Goal: Task Accomplishment & Management: Manage account settings

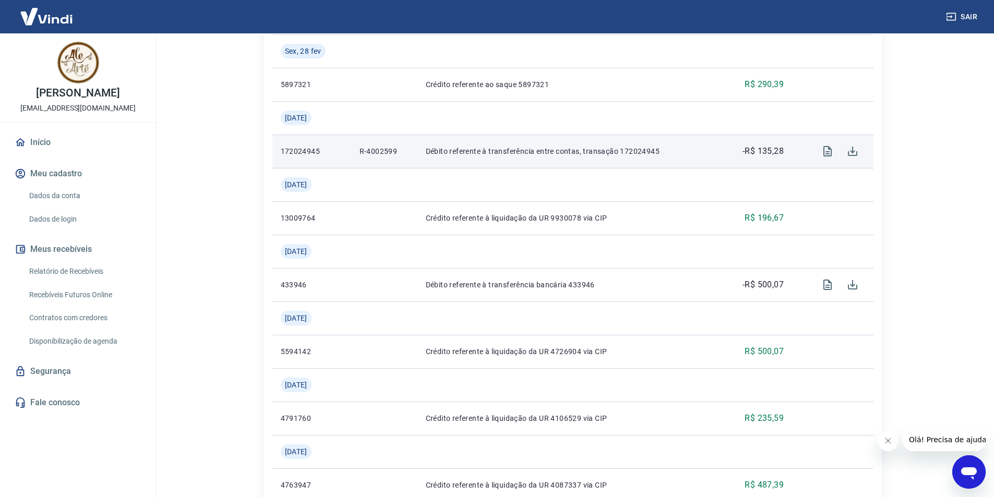
scroll to position [678, 0]
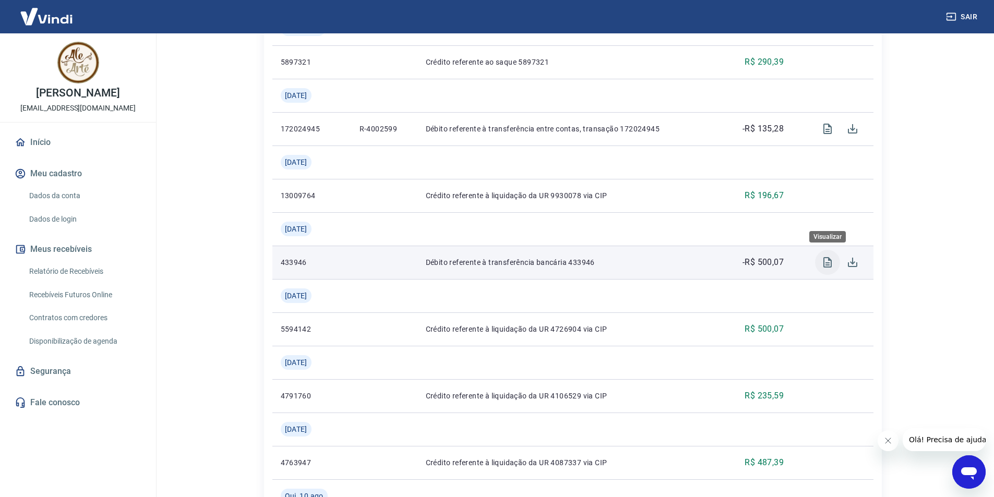
click at [821, 271] on button "Visualizar" at bounding box center [827, 262] width 25 height 25
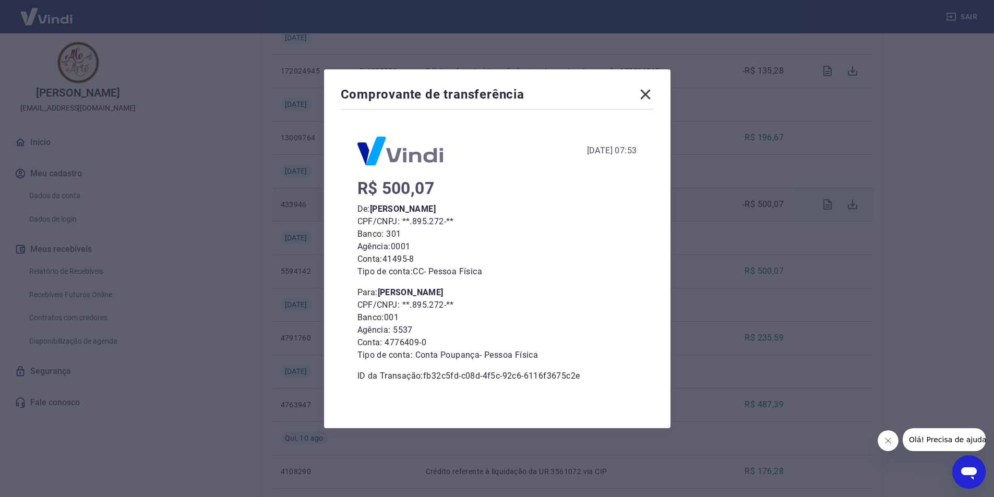
scroll to position [747, 0]
click at [645, 96] on icon at bounding box center [645, 94] width 17 height 17
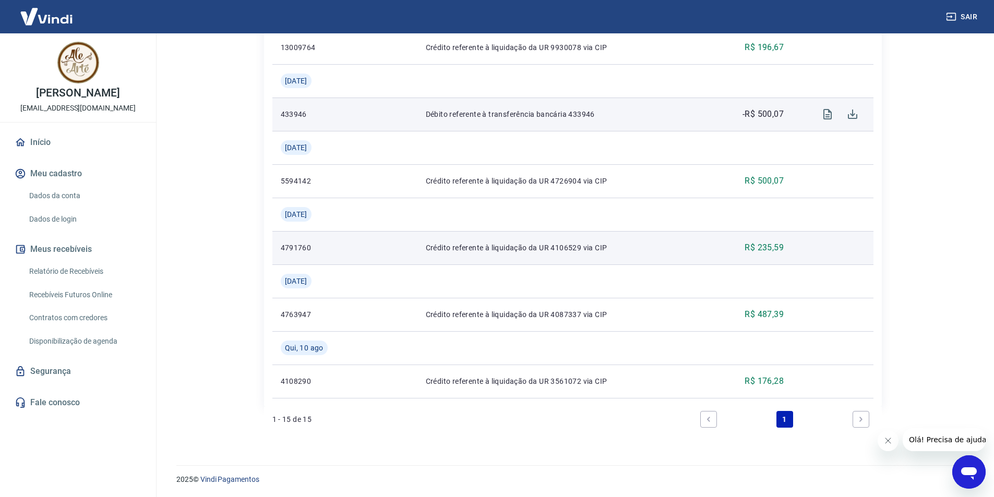
scroll to position [827, 0]
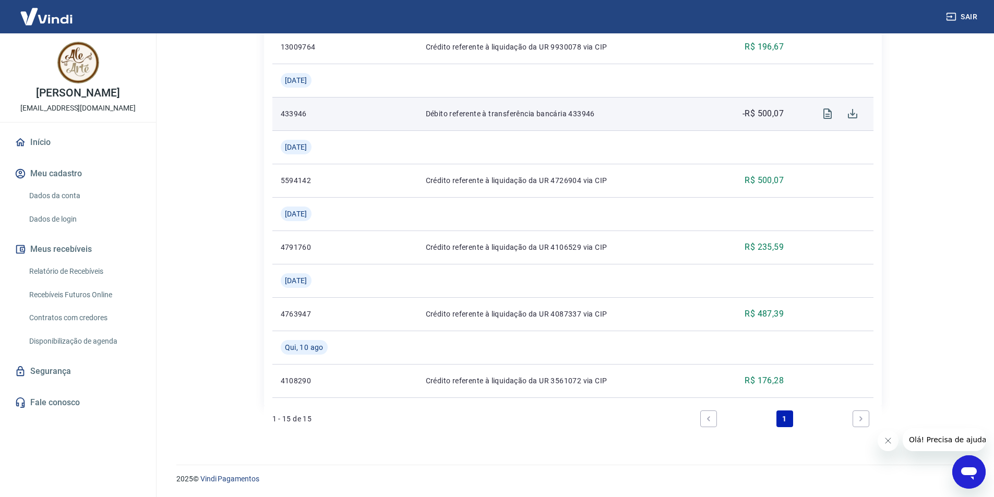
click at [865, 417] on link "Next page" at bounding box center [860, 418] width 17 height 17
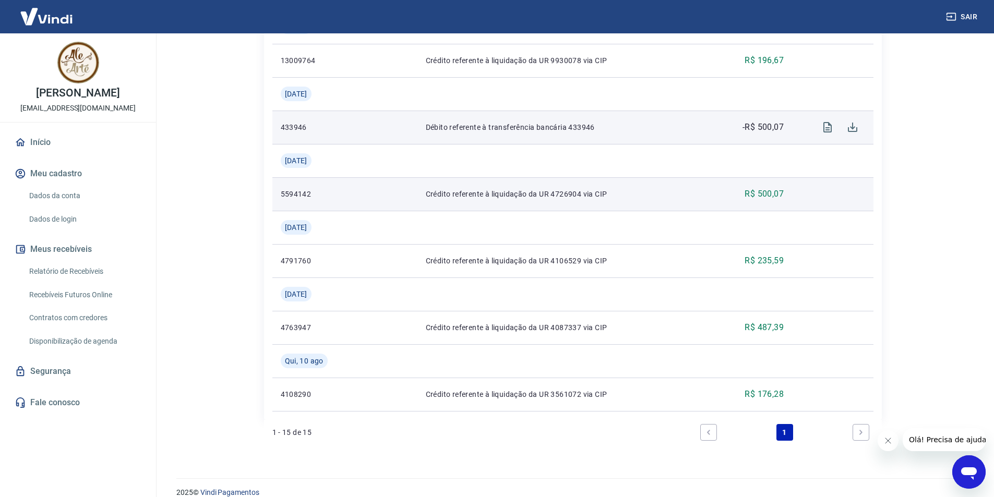
scroll to position [809, 0]
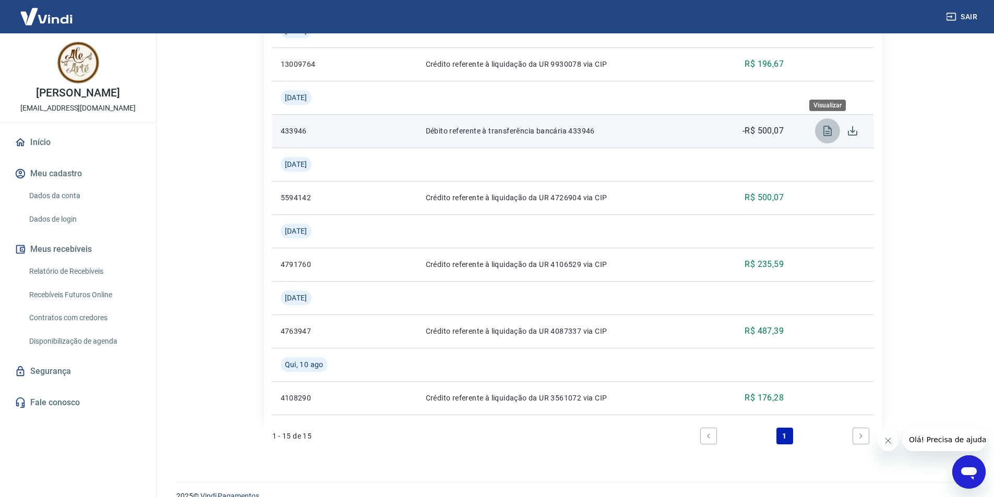
click at [827, 133] on icon "Visualizar" at bounding box center [827, 131] width 8 height 10
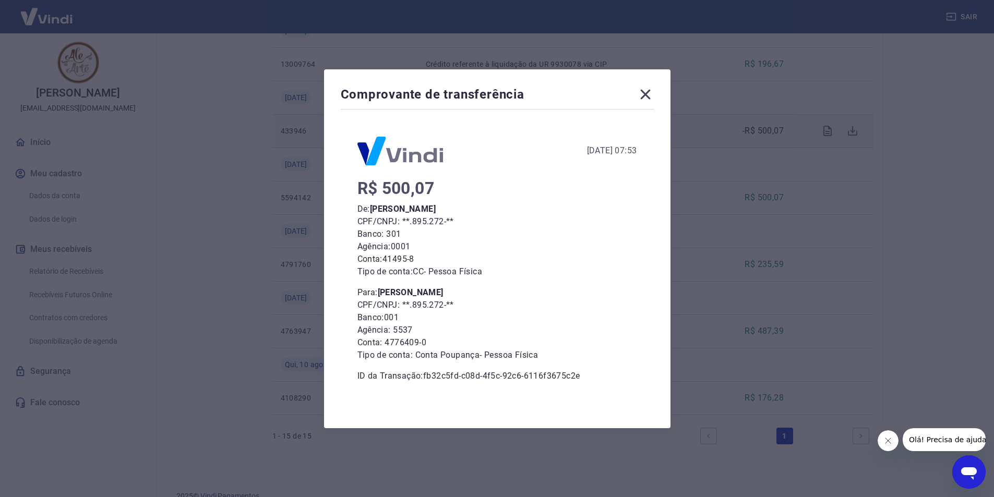
click at [644, 91] on icon at bounding box center [645, 94] width 17 height 17
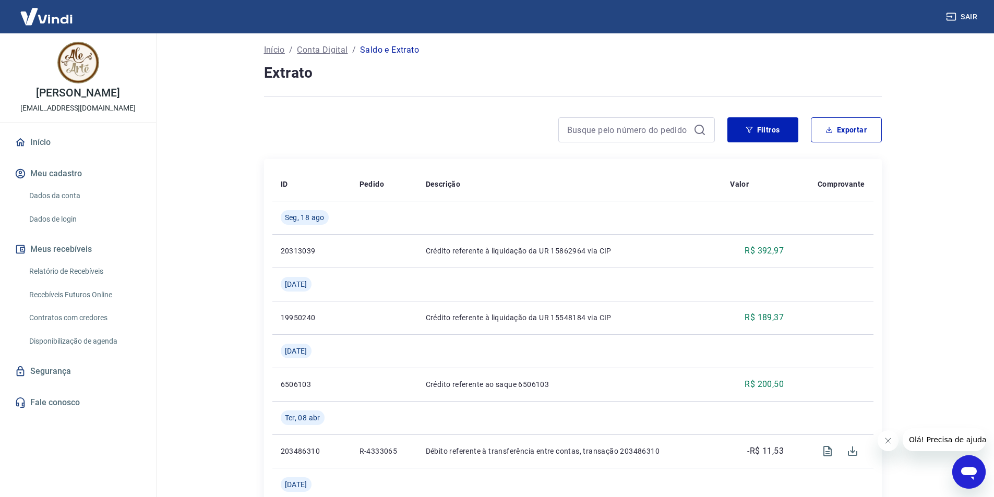
scroll to position [0, 0]
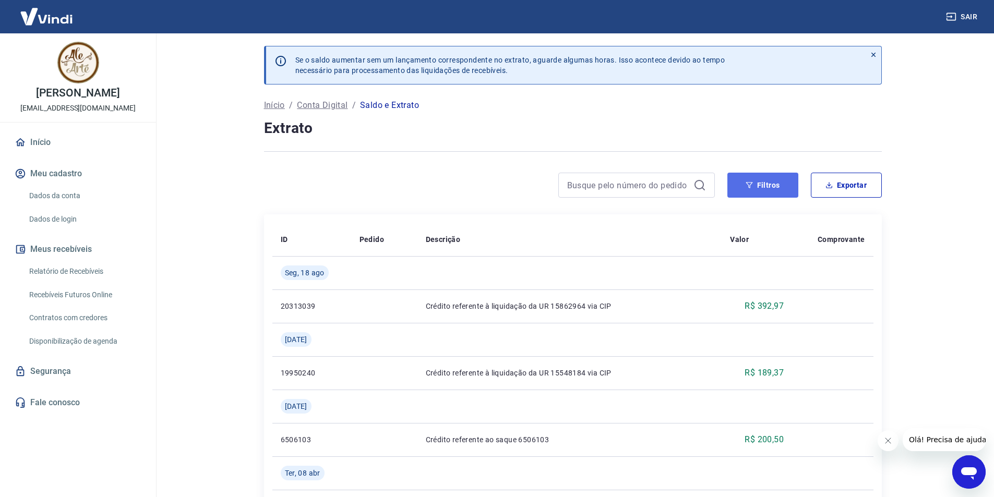
click at [765, 186] on button "Filtros" at bounding box center [762, 185] width 71 height 25
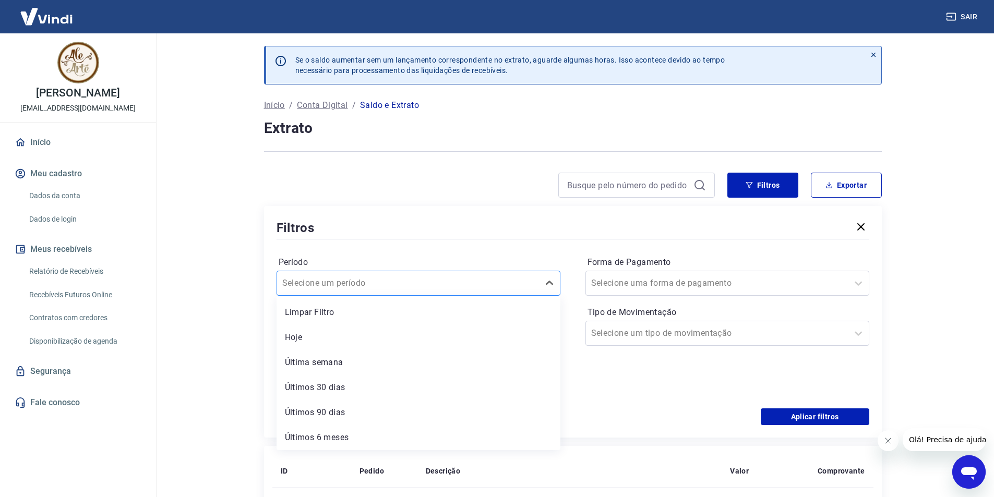
click at [475, 280] on div at bounding box center [407, 283] width 251 height 15
click at [345, 410] on div "Últimos 90 dias" at bounding box center [418, 412] width 284 height 21
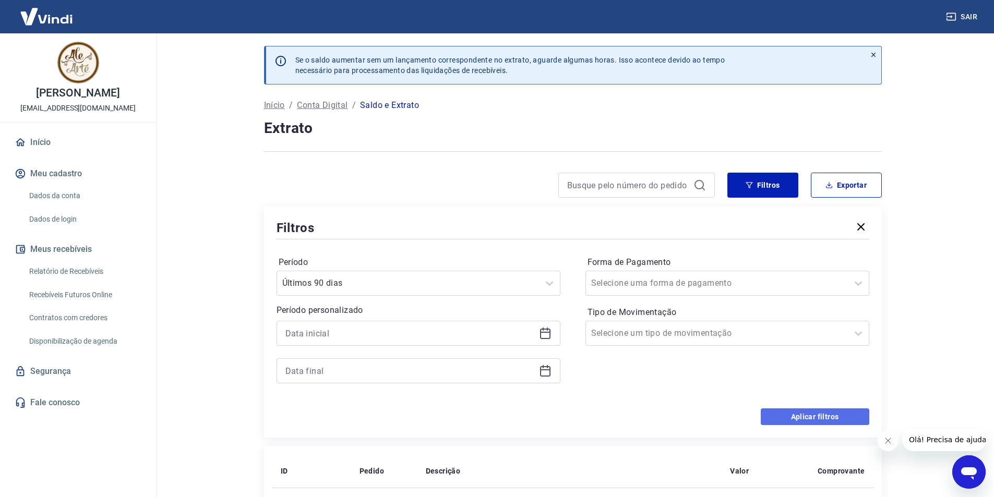
click at [808, 417] on button "Aplicar filtros" at bounding box center [814, 416] width 108 height 17
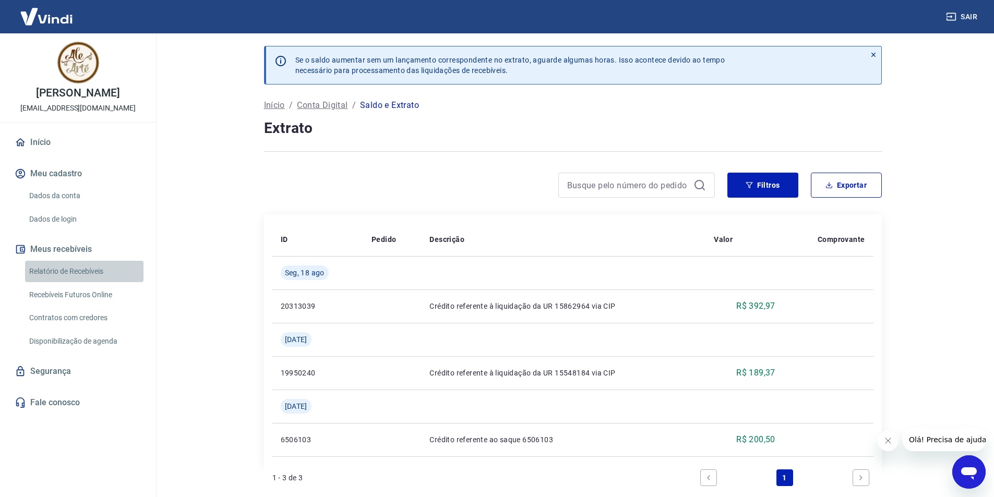
click at [40, 269] on link "Relatório de Recebíveis" at bounding box center [84, 271] width 118 height 21
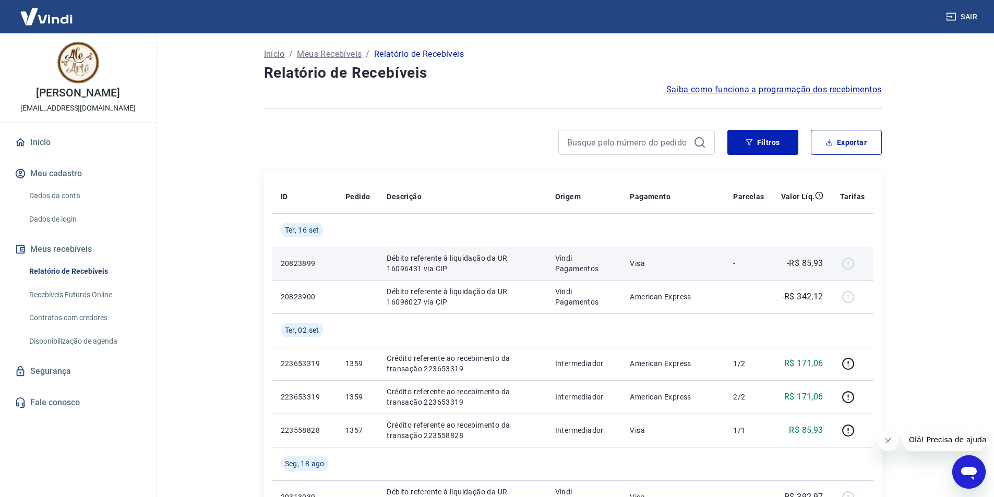
click at [641, 263] on p "Visa" at bounding box center [672, 263] width 87 height 10
click at [845, 262] on div at bounding box center [852, 263] width 25 height 17
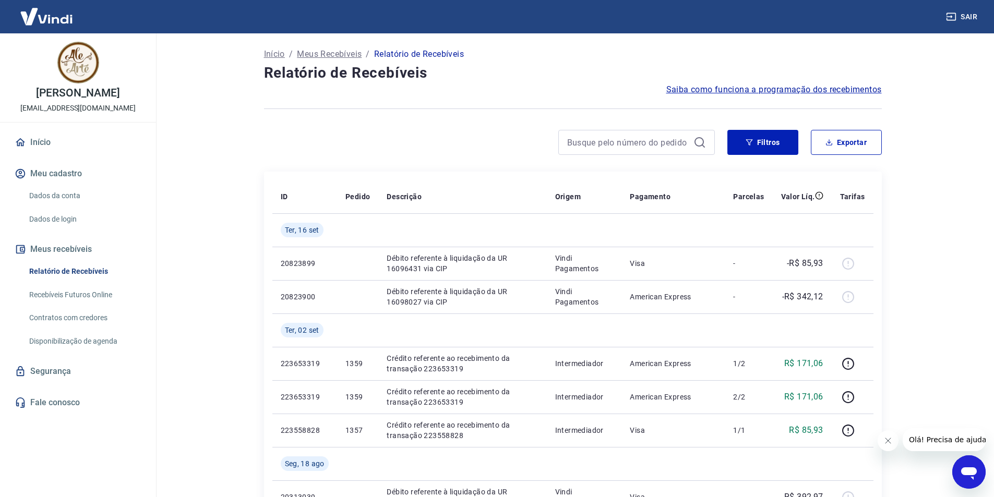
click at [98, 298] on link "Recebíveis Futuros Online" at bounding box center [84, 294] width 118 height 21
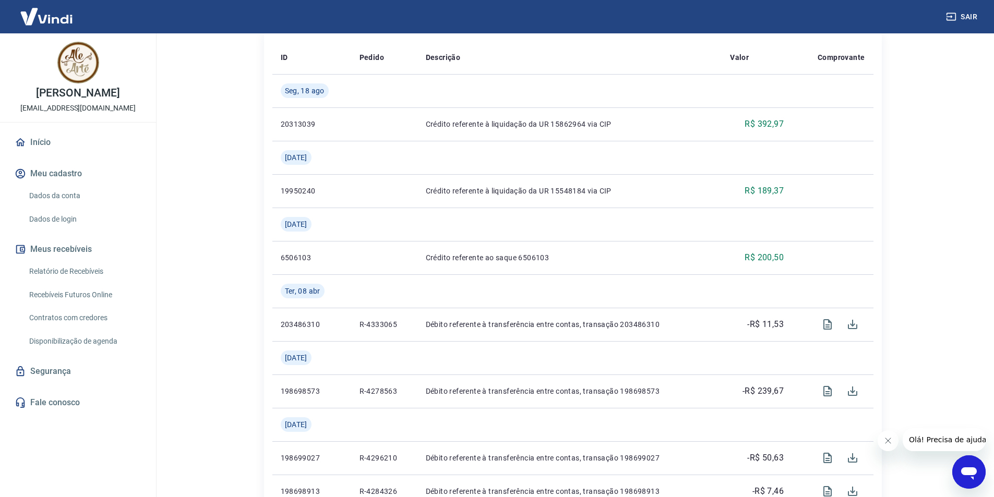
scroll to position [191, 0]
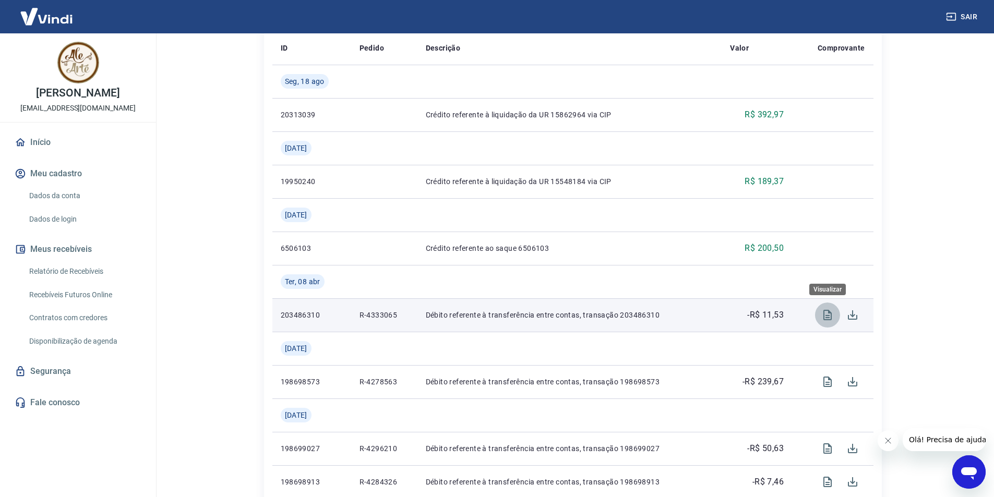
click at [827, 314] on icon "Visualizar" at bounding box center [827, 315] width 13 height 13
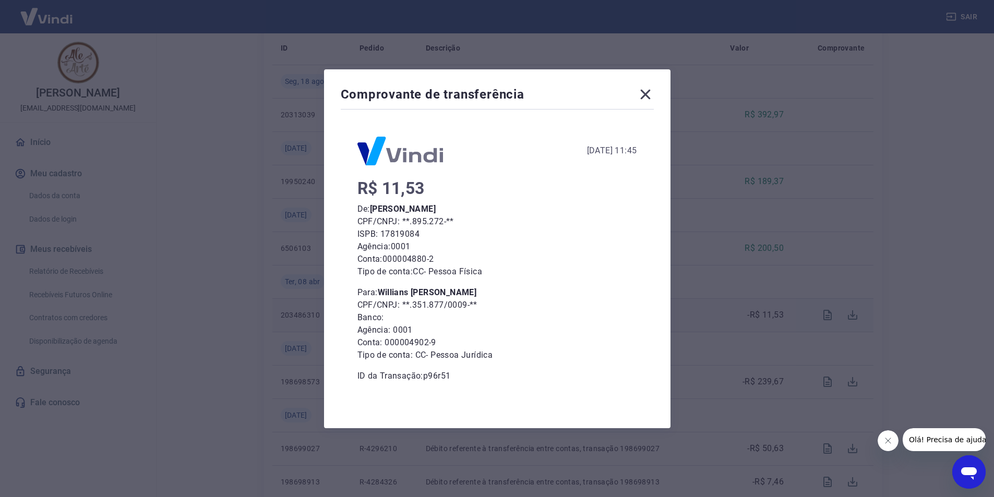
click at [645, 97] on icon at bounding box center [645, 94] width 10 height 10
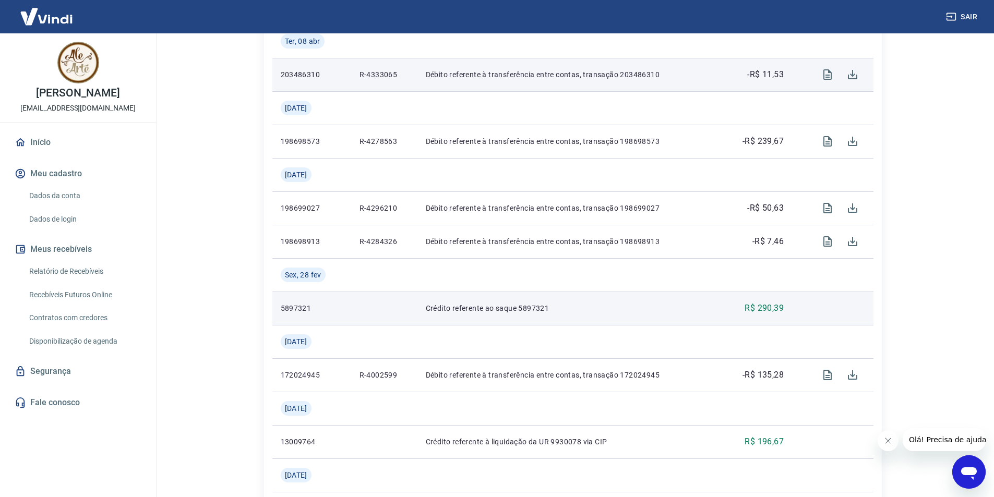
scroll to position [434, 0]
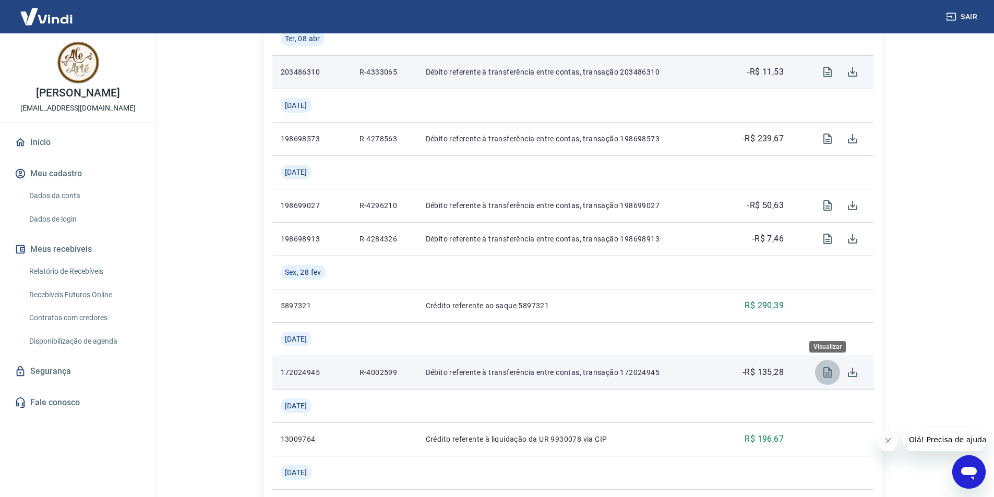
click at [826, 372] on icon "Visualizar" at bounding box center [827, 372] width 8 height 10
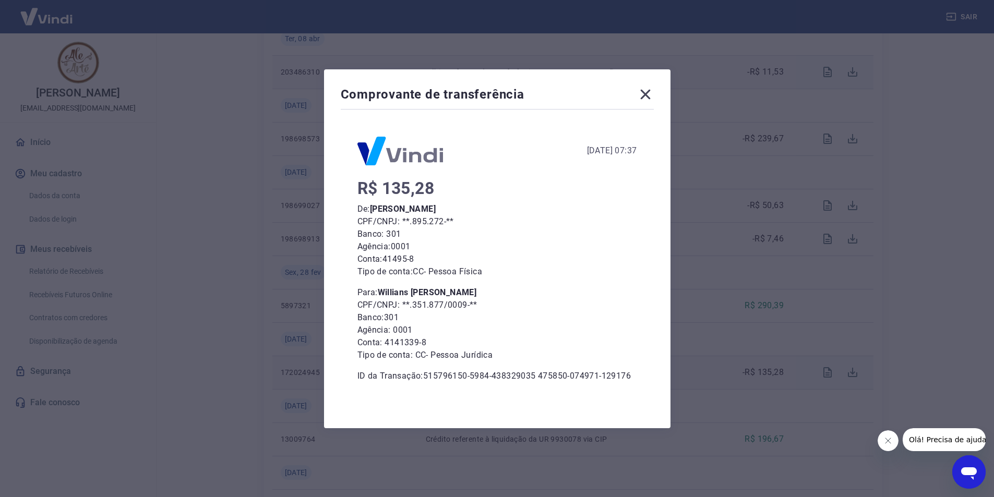
click at [650, 96] on icon at bounding box center [645, 94] width 17 height 17
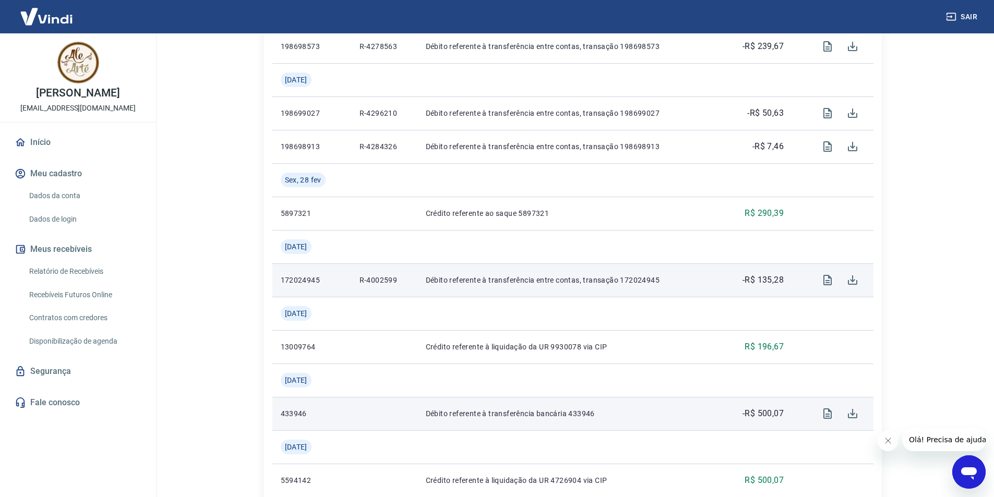
scroll to position [609, 0]
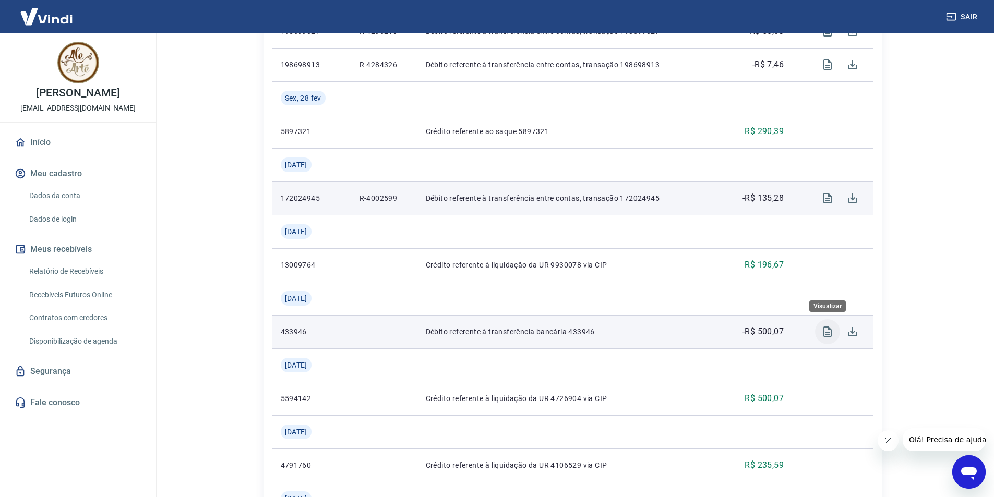
click at [827, 330] on icon "Visualizar" at bounding box center [827, 331] width 13 height 13
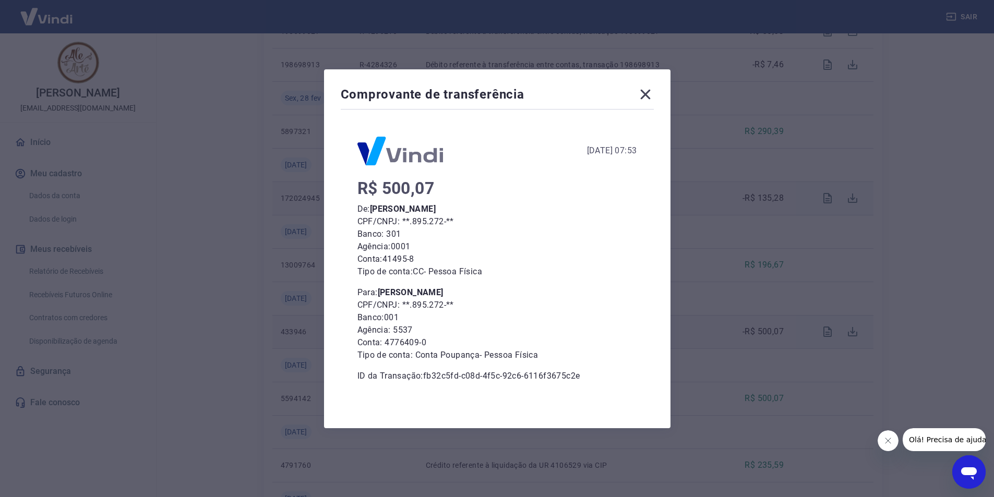
click at [653, 93] on icon at bounding box center [645, 94] width 17 height 17
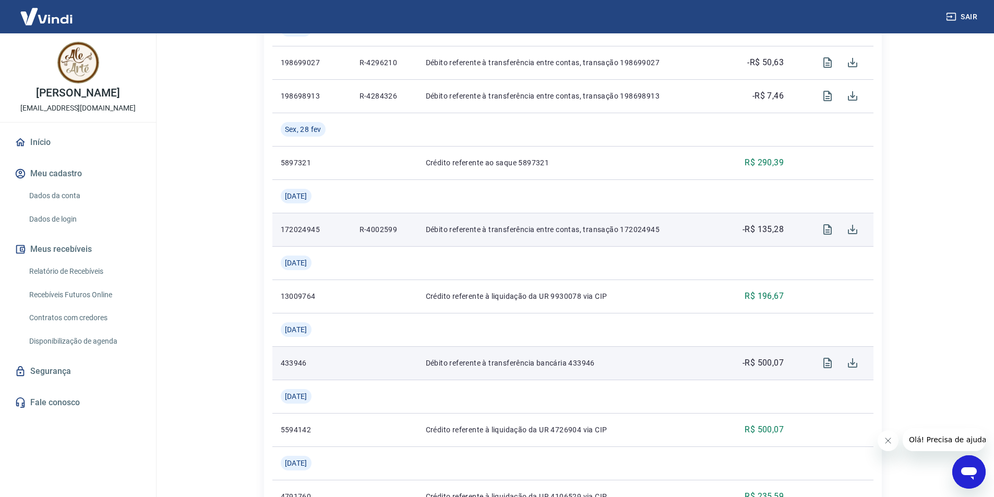
scroll to position [574, 0]
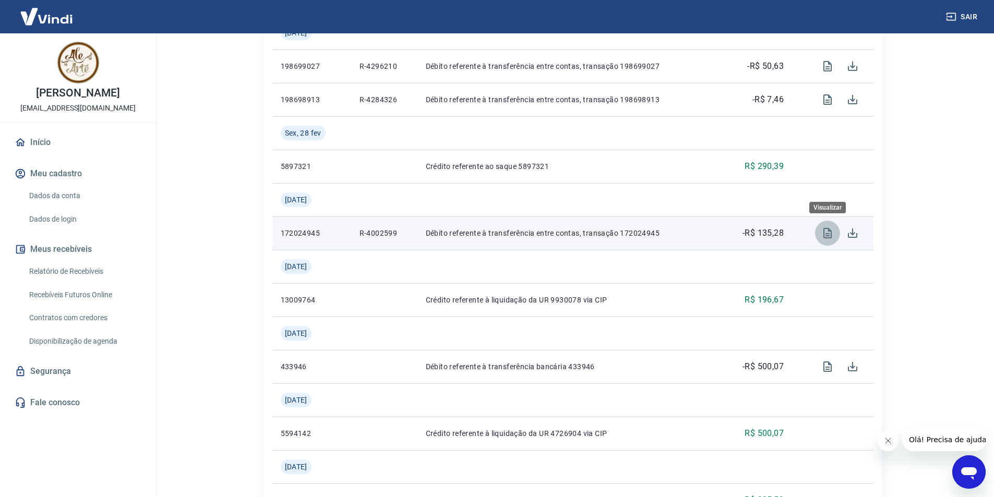
click at [822, 231] on icon "Visualizar" at bounding box center [827, 233] width 13 height 13
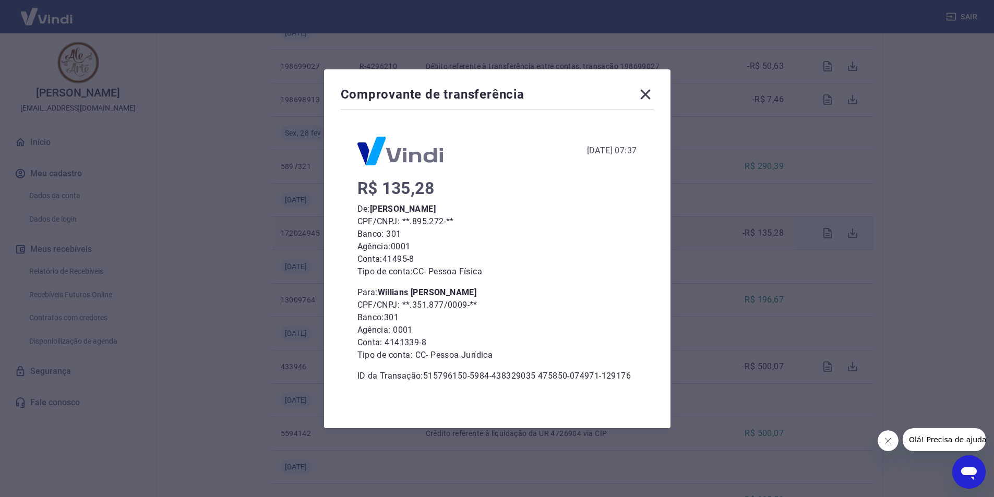
click at [658, 101] on div "Comprovante de transferência [DATE] 07:37 R$ 135,28 De: [PERSON_NAME] de Mattos…" at bounding box center [497, 248] width 346 height 359
click at [653, 97] on icon at bounding box center [645, 94] width 17 height 17
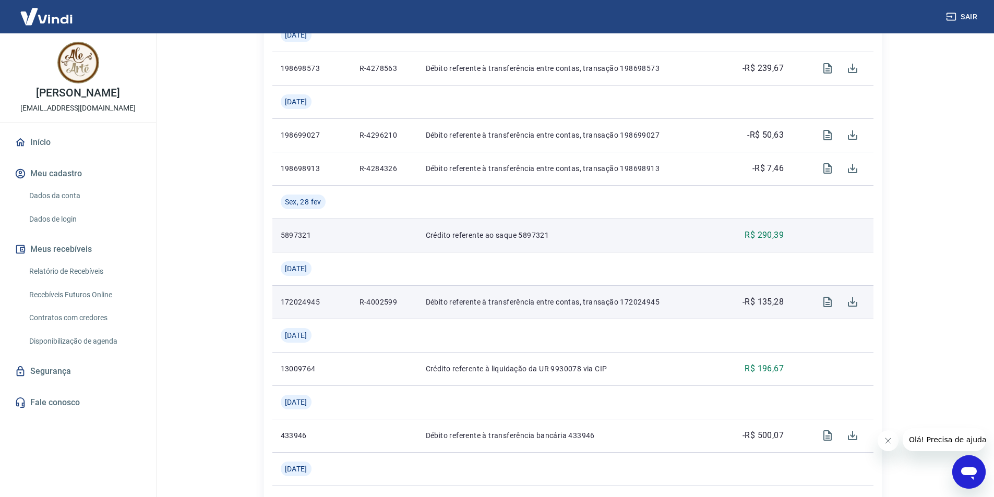
scroll to position [504, 0]
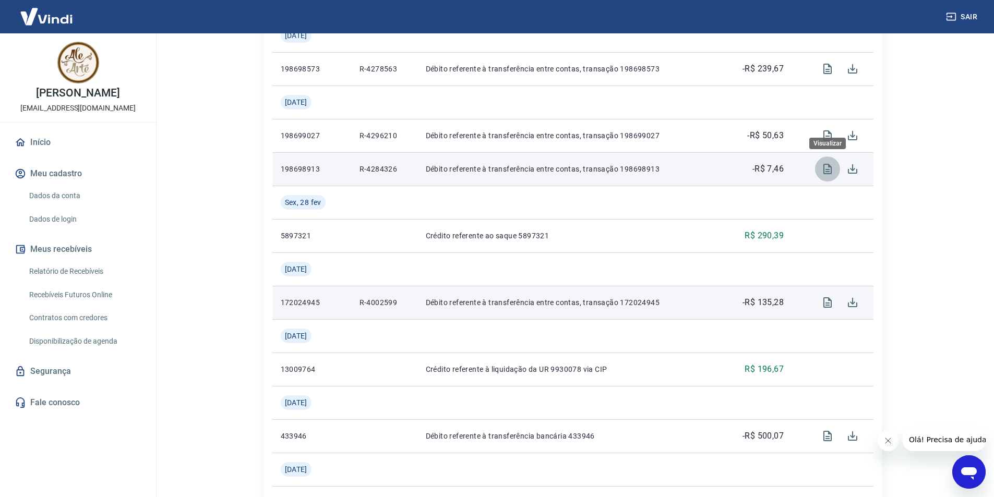
click at [832, 172] on icon "Visualizar" at bounding box center [827, 169] width 13 height 13
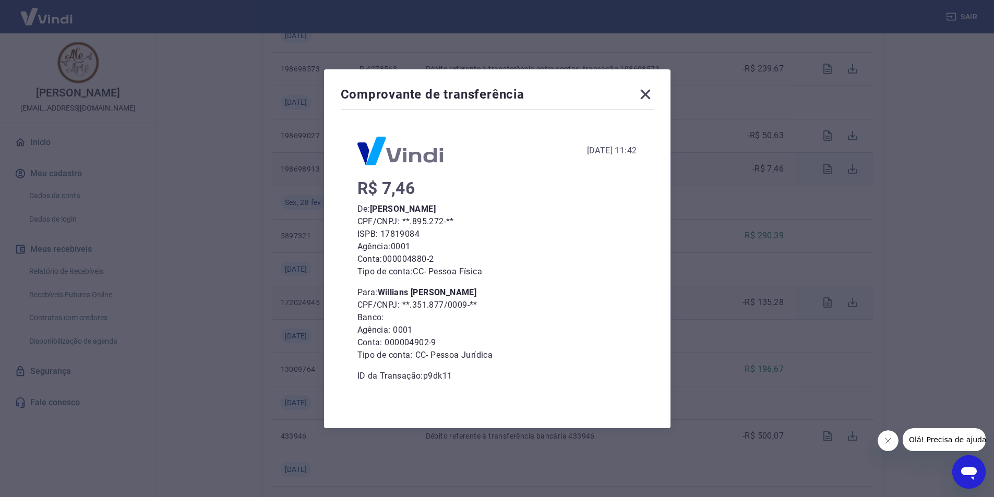
click at [648, 91] on icon at bounding box center [645, 94] width 17 height 17
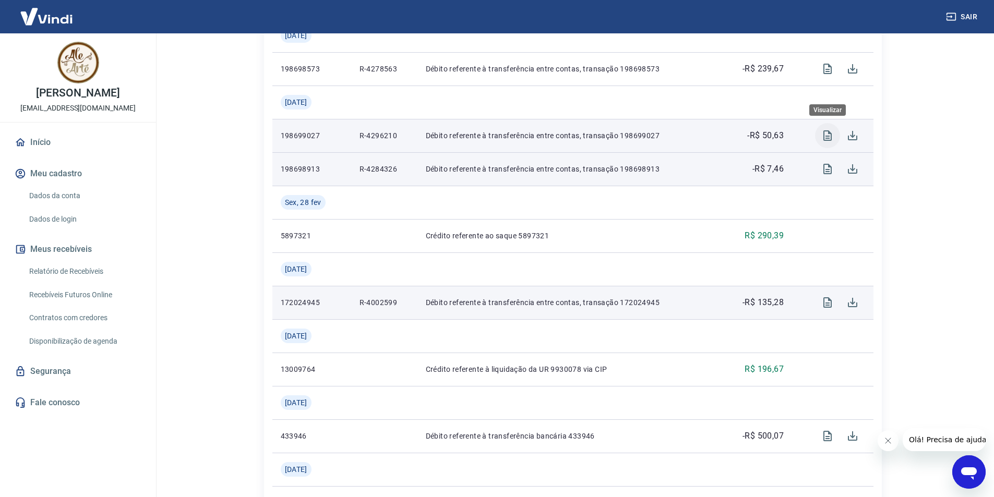
click at [828, 132] on icon "Visualizar" at bounding box center [827, 135] width 8 height 10
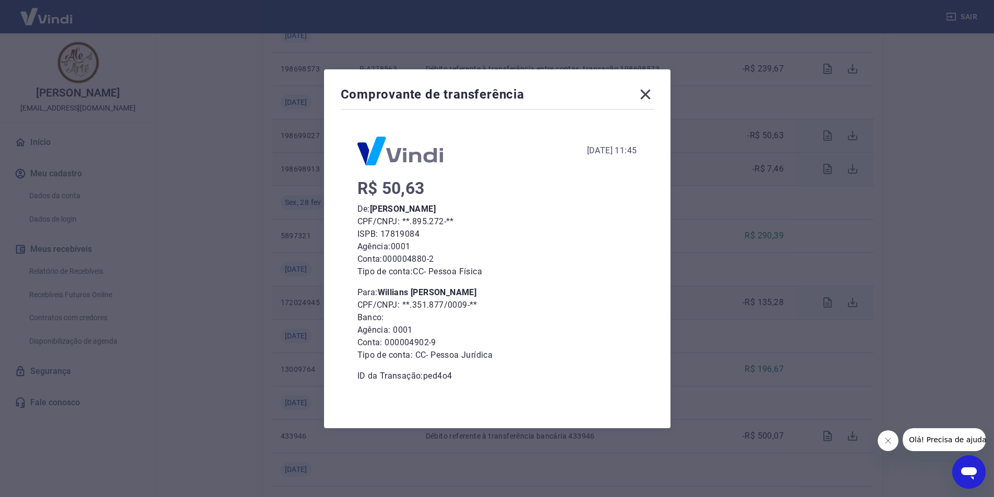
click at [645, 88] on icon at bounding box center [645, 94] width 17 height 17
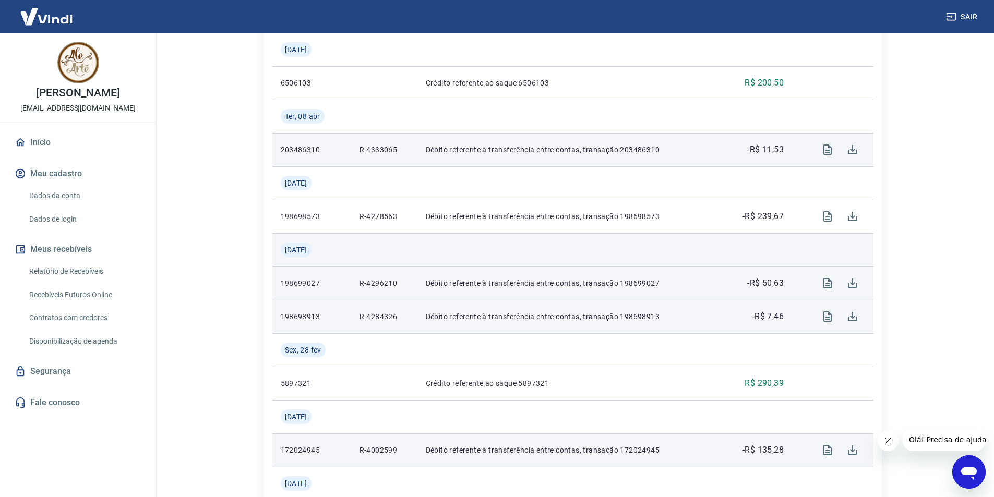
scroll to position [348, 0]
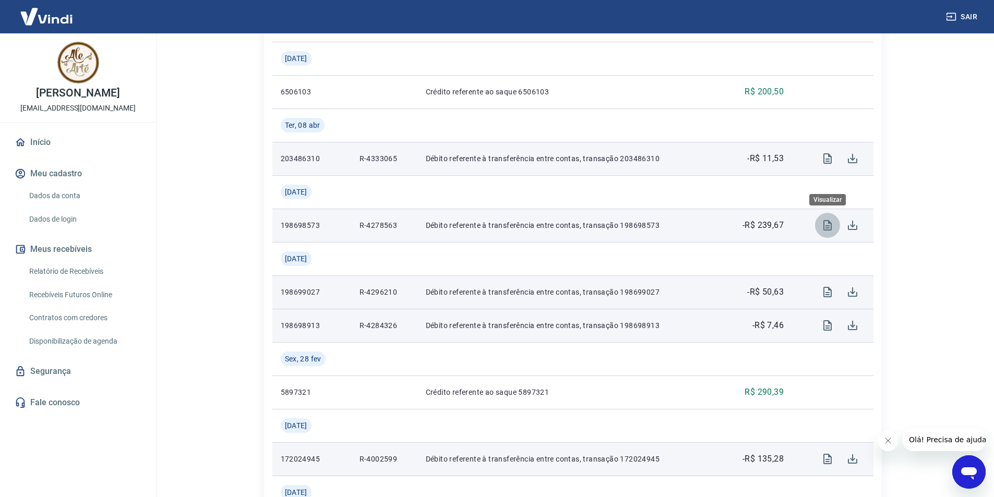
click at [825, 220] on icon "Visualizar" at bounding box center [827, 225] width 8 height 10
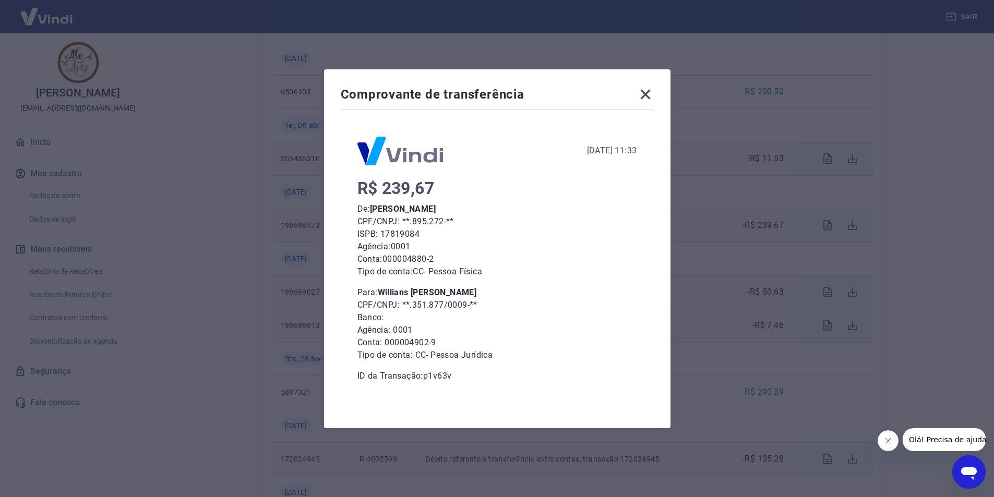
click at [649, 91] on icon at bounding box center [645, 94] width 17 height 17
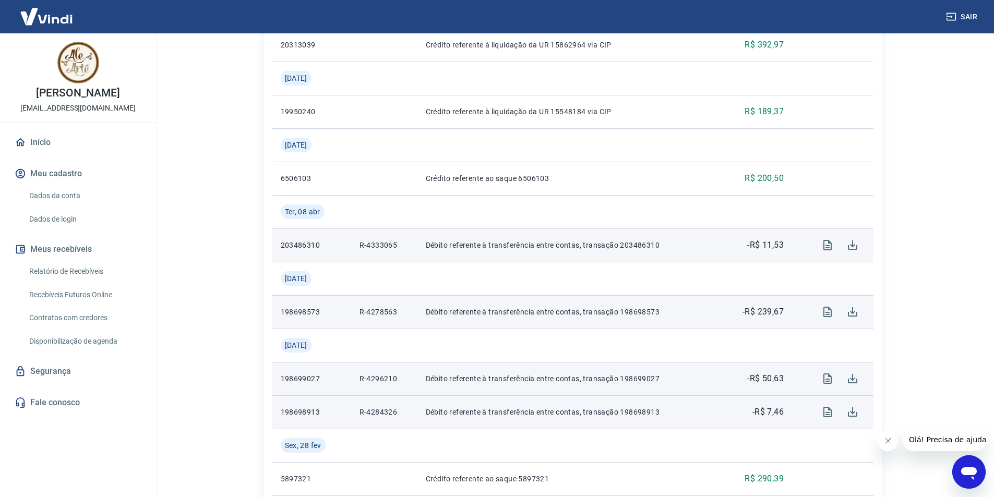
scroll to position [261, 0]
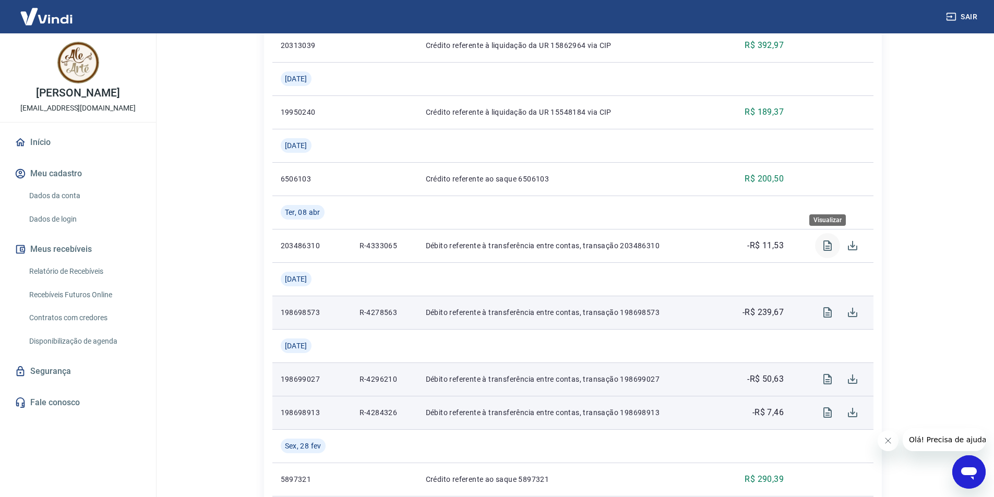
click at [825, 246] on icon "Visualizar" at bounding box center [827, 245] width 13 height 13
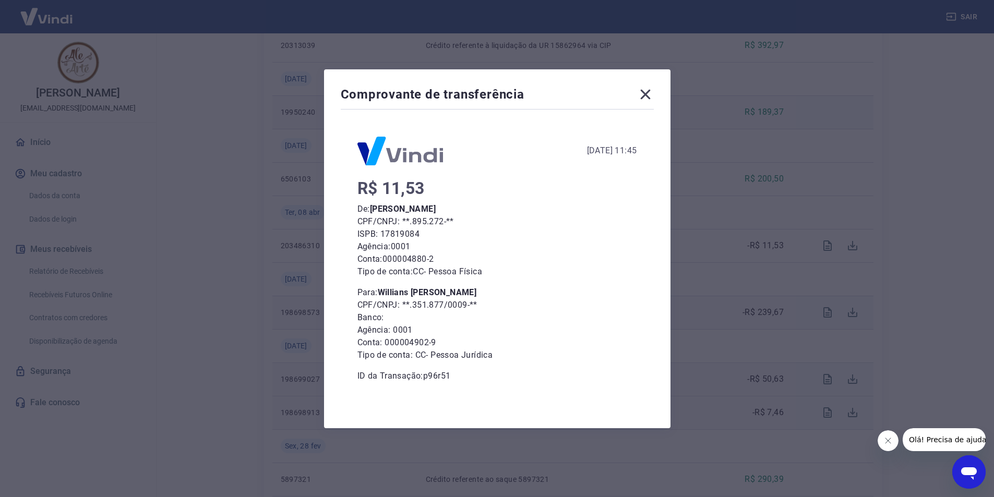
click at [647, 99] on icon at bounding box center [645, 94] width 17 height 17
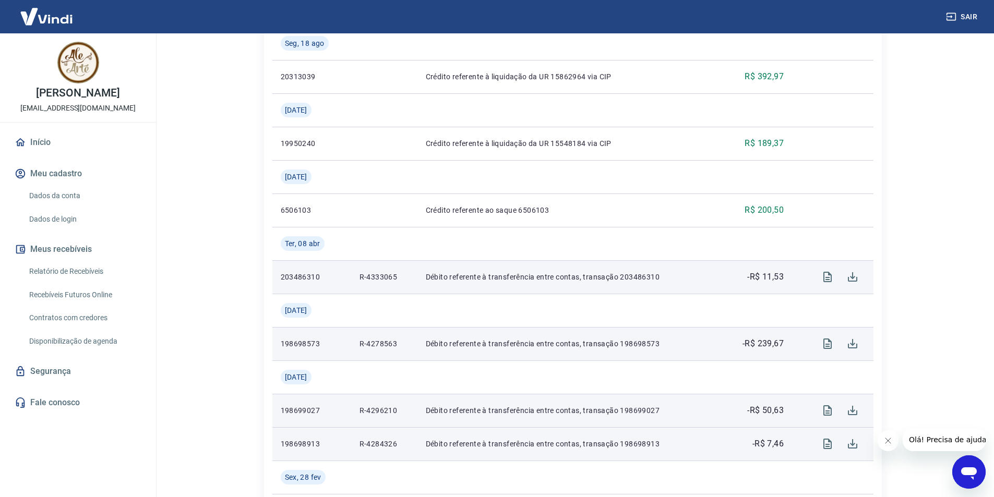
scroll to position [209, 0]
